Goal: Feedback & Contribution: Submit feedback/report problem

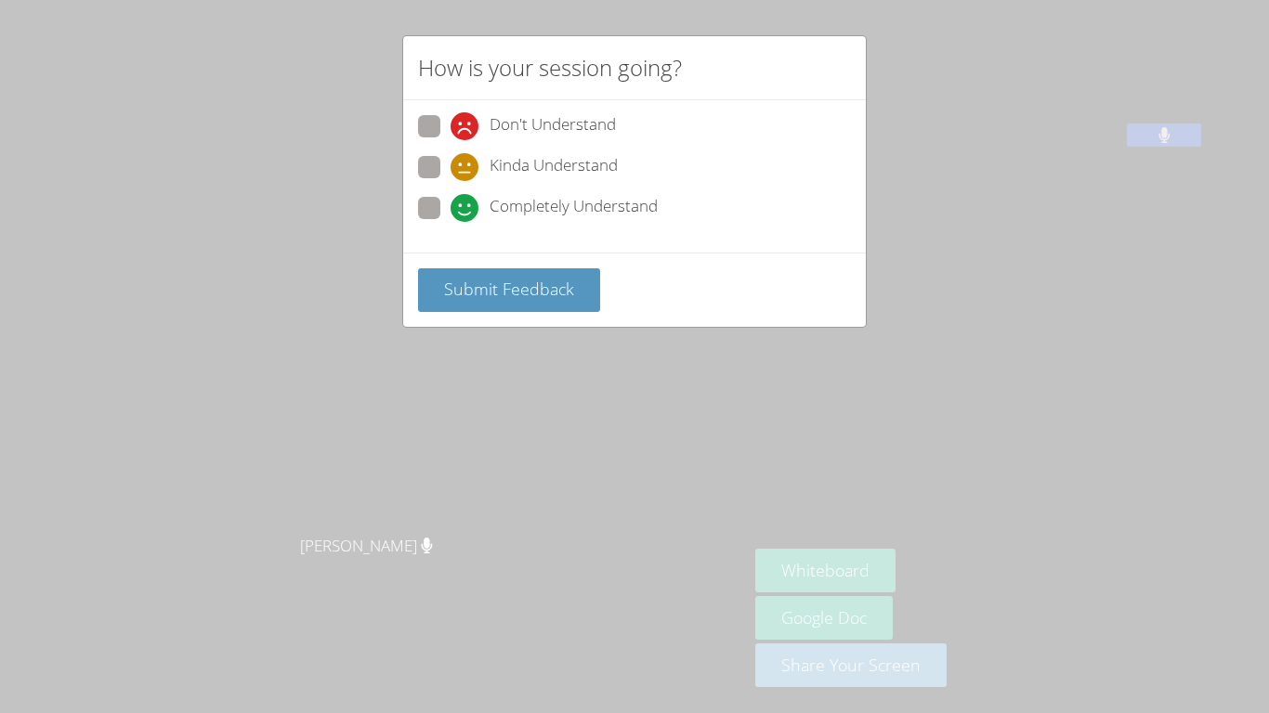
click at [512, 216] on span "Completely Understand" at bounding box center [573, 208] width 168 height 28
click at [466, 213] on input "Completely Understand" at bounding box center [458, 205] width 16 height 16
radio input "true"
click at [524, 289] on span "Submit Feedback" at bounding box center [509, 289] width 130 height 22
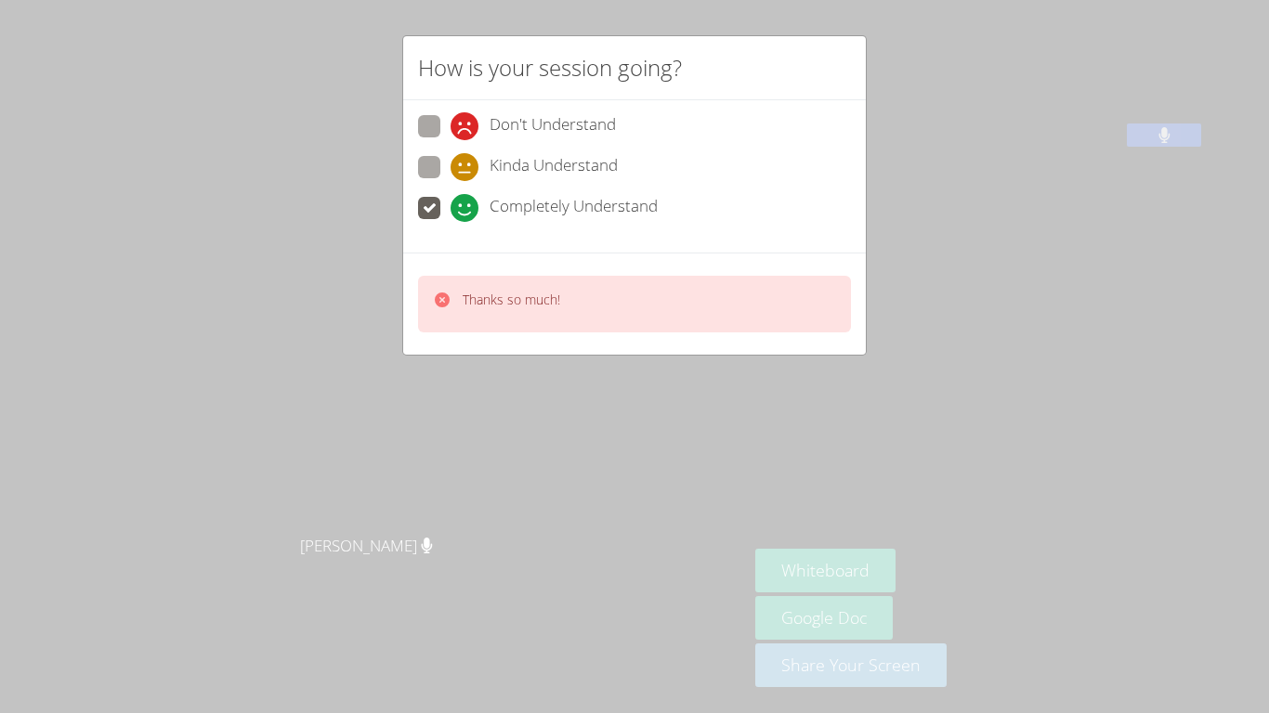
click at [446, 208] on label "Completely Understand" at bounding box center [538, 209] width 240 height 25
click at [450, 208] on input "Completely Understand" at bounding box center [458, 205] width 16 height 16
